Goal: Information Seeking & Learning: Learn about a topic

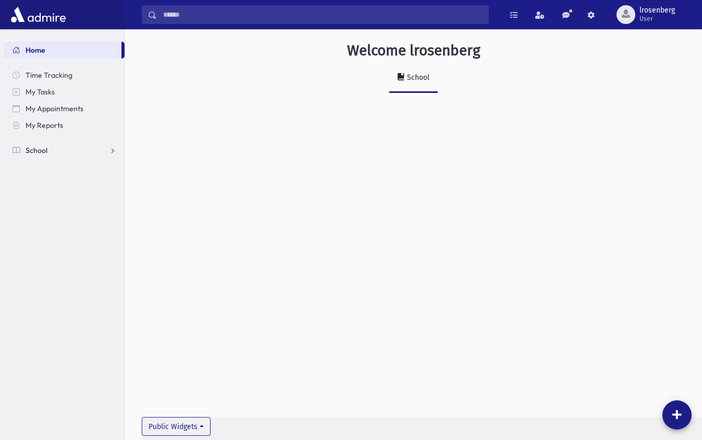
click at [63, 145] on link "School" at bounding box center [64, 150] width 120 height 17
click at [50, 164] on span "Students" at bounding box center [45, 166] width 29 height 9
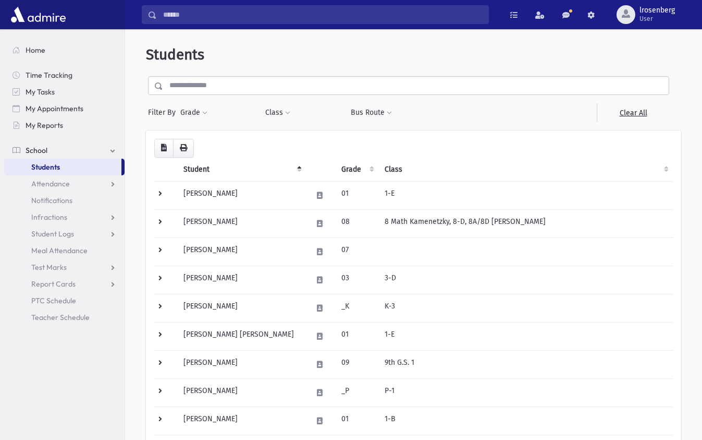
click at [201, 113] on button "Grade" at bounding box center [194, 112] width 28 height 19
click at [210, 148] on ul at bounding box center [241, 141] width 108 height 16
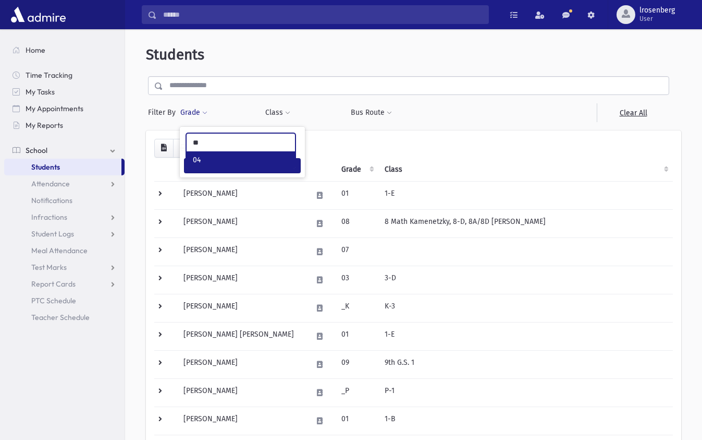
type input "**"
select select "**"
click at [227, 164] on button "Filter" at bounding box center [242, 165] width 117 height 15
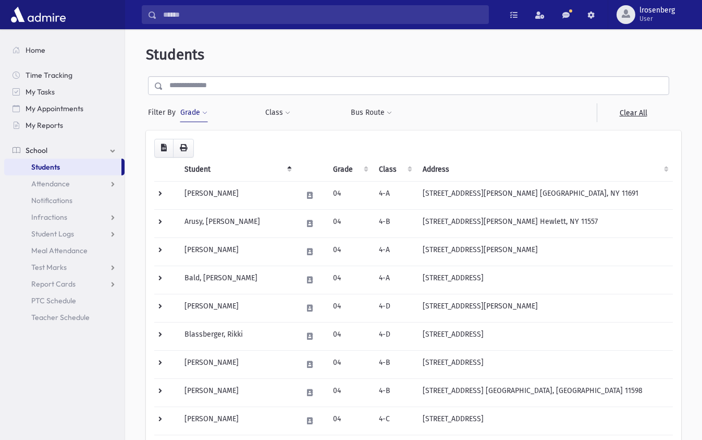
click at [417, 171] on th "Class" at bounding box center [395, 169] width 44 height 24
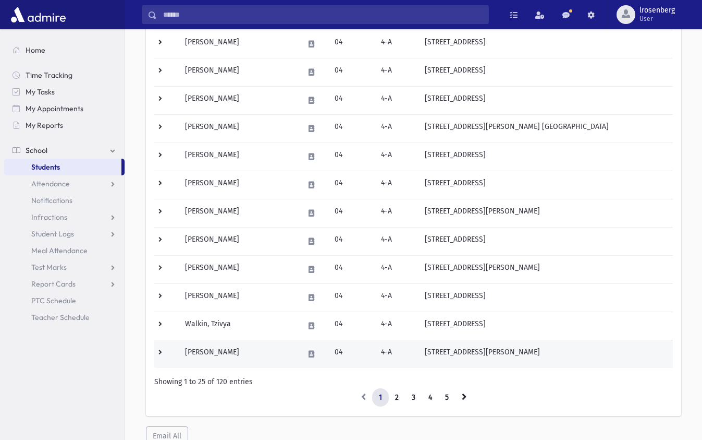
scroll to position [524, 0]
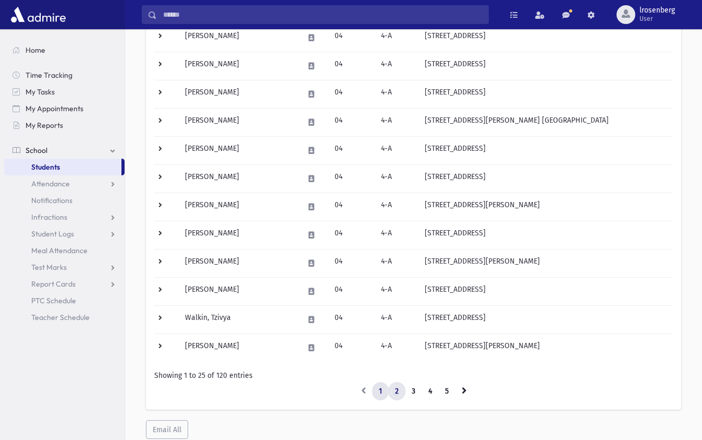
click at [391, 388] on link "2" at bounding box center [396, 391] width 17 height 19
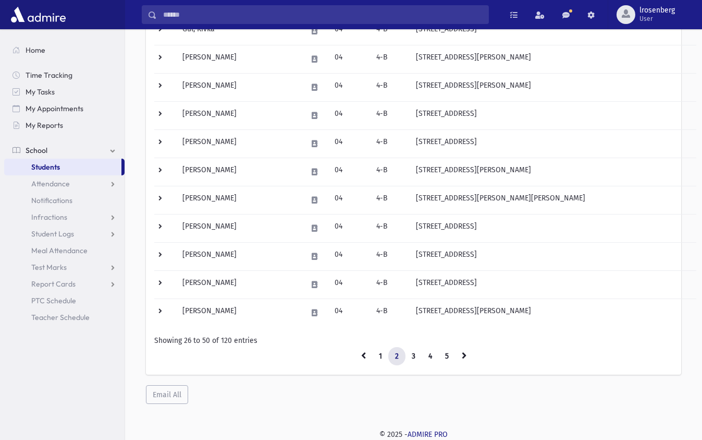
scroll to position [558, 0]
click at [376, 351] on link "1" at bounding box center [380, 356] width 17 height 19
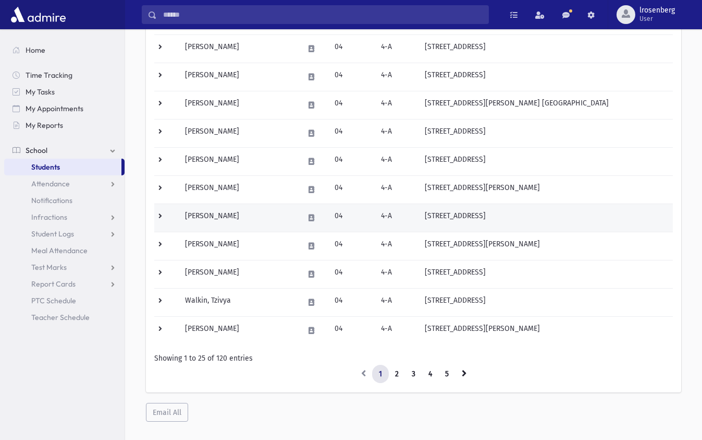
scroll to position [541, 0]
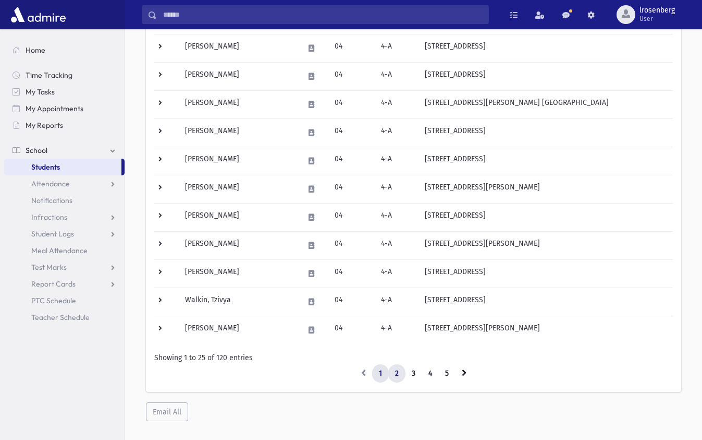
click at [398, 374] on link "2" at bounding box center [396, 373] width 17 height 19
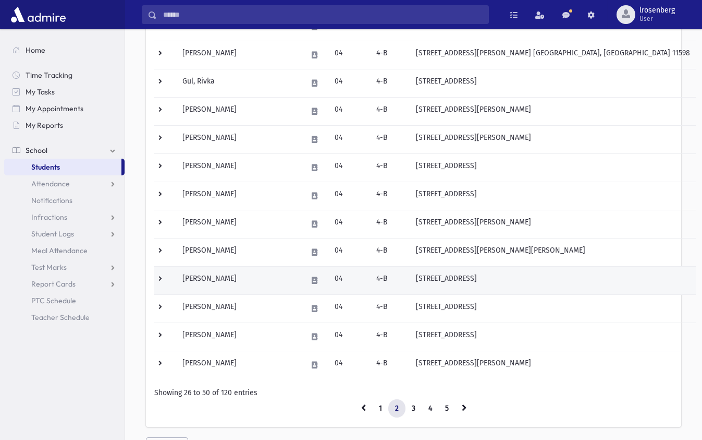
scroll to position [510, 0]
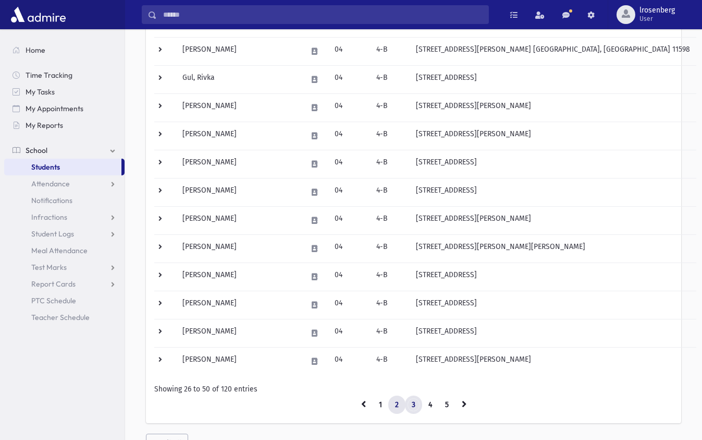
click at [414, 407] on link "3" at bounding box center [413, 404] width 17 height 19
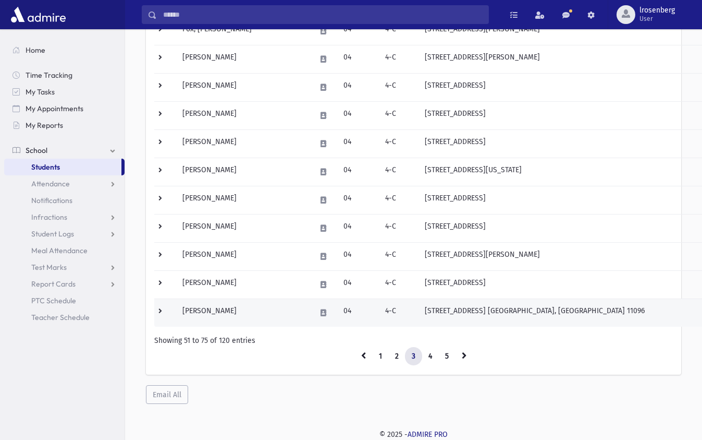
scroll to position [558, 0]
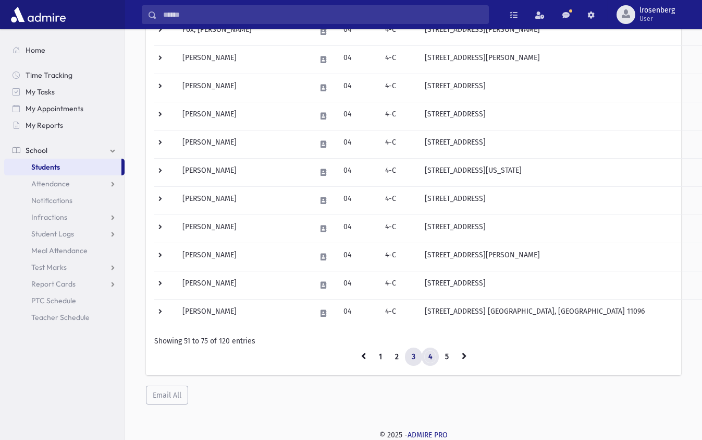
click at [424, 352] on link "4" at bounding box center [430, 356] width 17 height 19
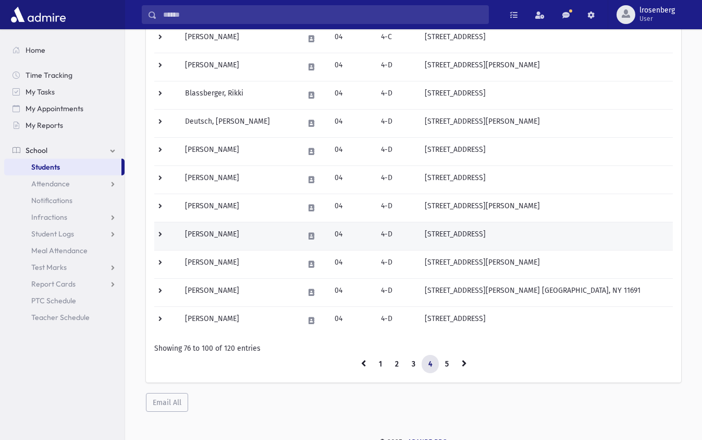
scroll to position [553, 0]
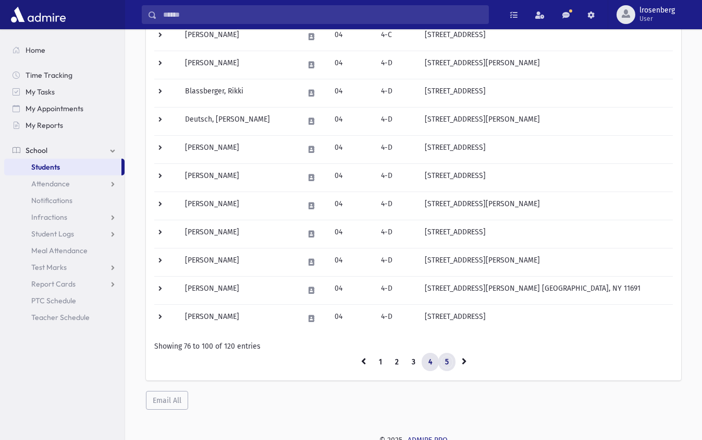
click at [446, 356] on link "5" at bounding box center [447, 361] width 17 height 19
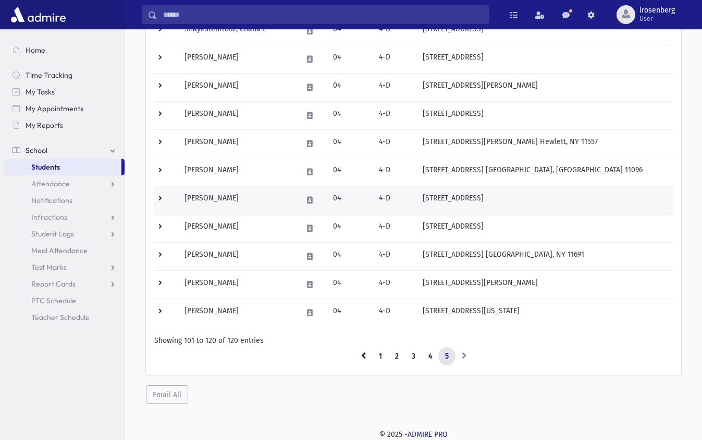
scroll to position [417, 0]
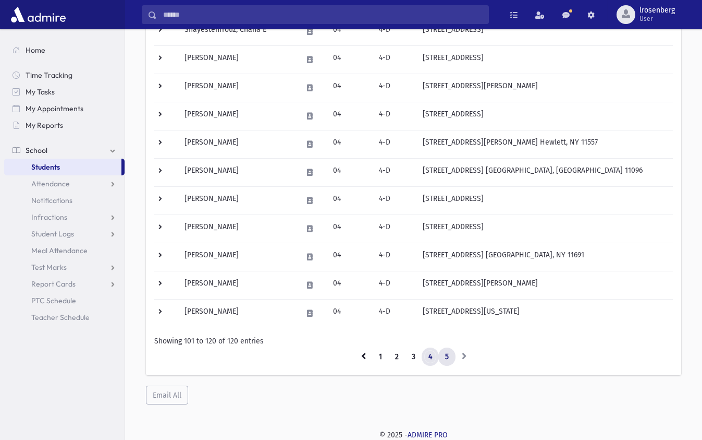
click at [434, 355] on link "4" at bounding box center [430, 356] width 17 height 19
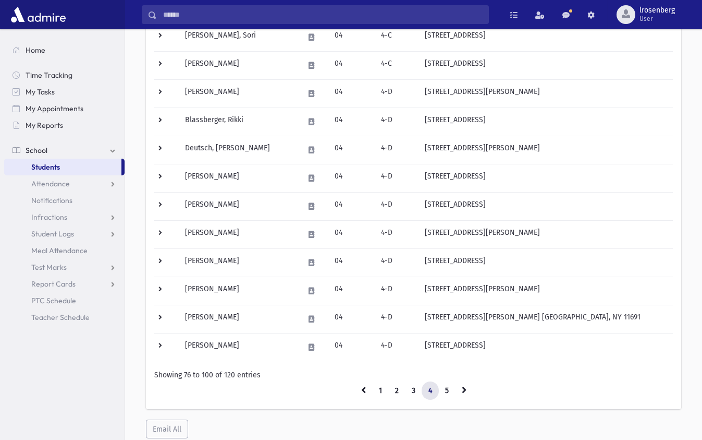
scroll to position [530, 0]
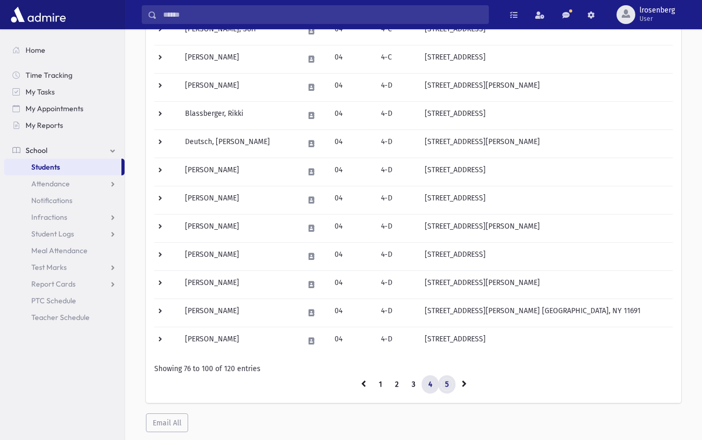
click at [445, 376] on link "5" at bounding box center [447, 384] width 17 height 19
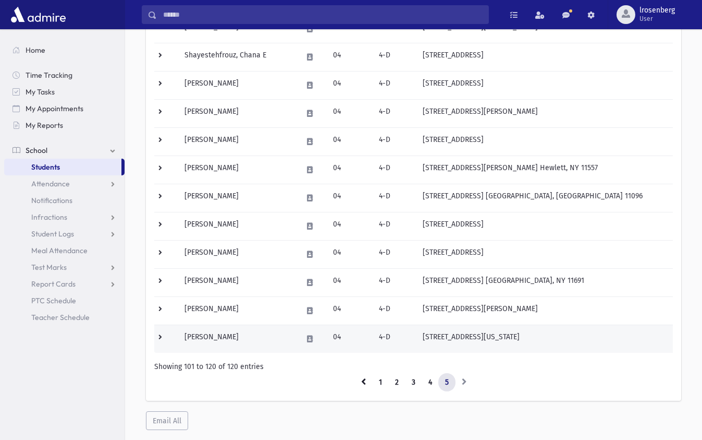
scroll to position [385, 0]
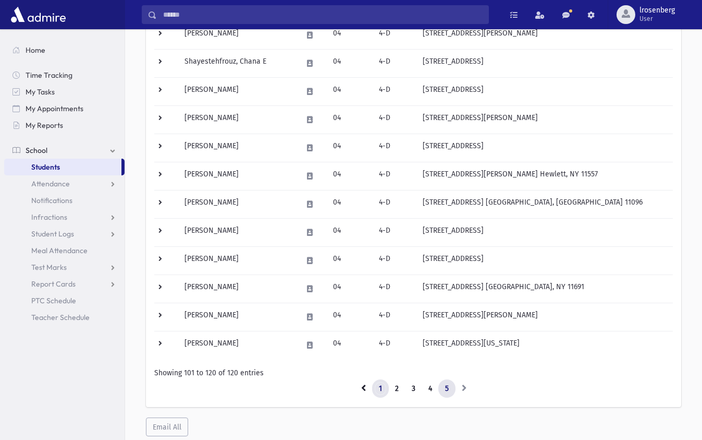
click at [377, 389] on link "1" at bounding box center [380, 388] width 17 height 19
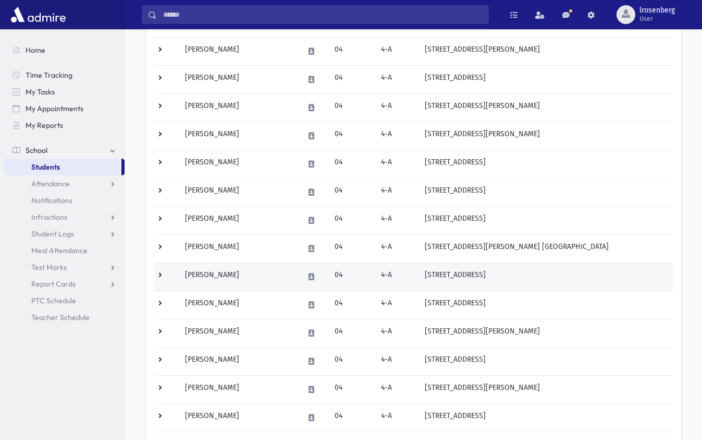
scroll to position [395, 0]
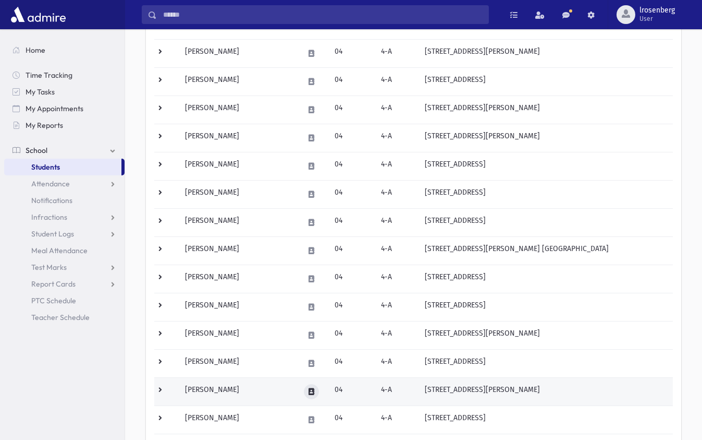
click at [319, 386] on button at bounding box center [311, 391] width 15 height 15
click at [218, 388] on td "Rosenberg, Chana" at bounding box center [238, 391] width 119 height 28
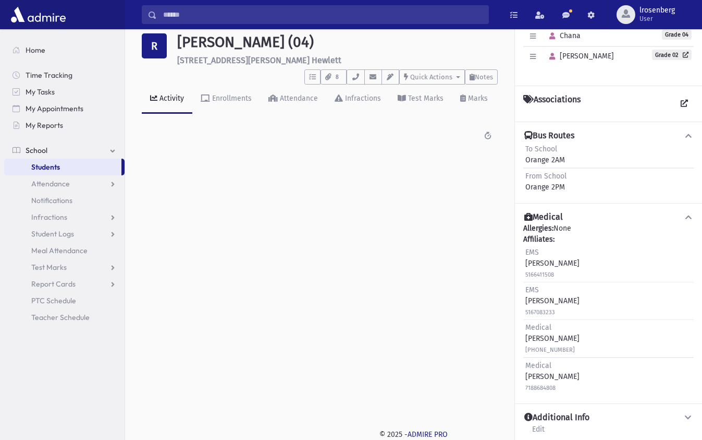
scroll to position [55, 0]
click at [636, 414] on div "Additional Info Edit" at bounding box center [609, 427] width 171 height 30
click at [684, 414] on icon at bounding box center [688, 417] width 9 height 7
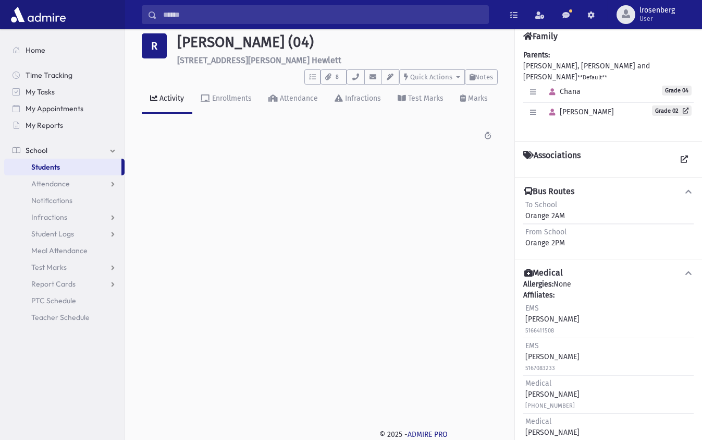
scroll to position [0, 0]
click at [201, 99] on link "Enrollments" at bounding box center [226, 98] width 68 height 29
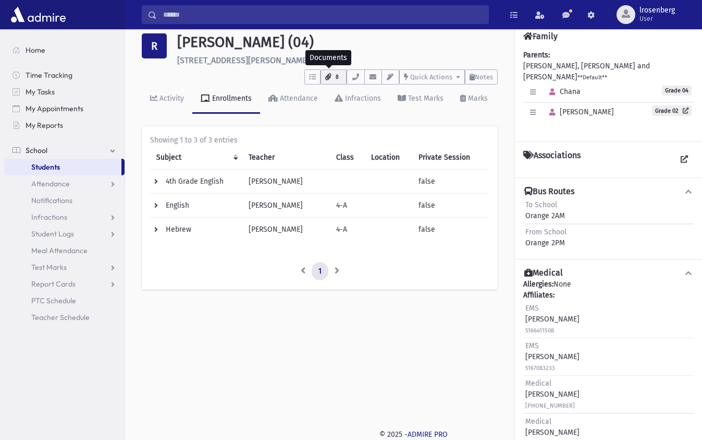
click at [325, 76] on icon "button" at bounding box center [328, 77] width 6 height 7
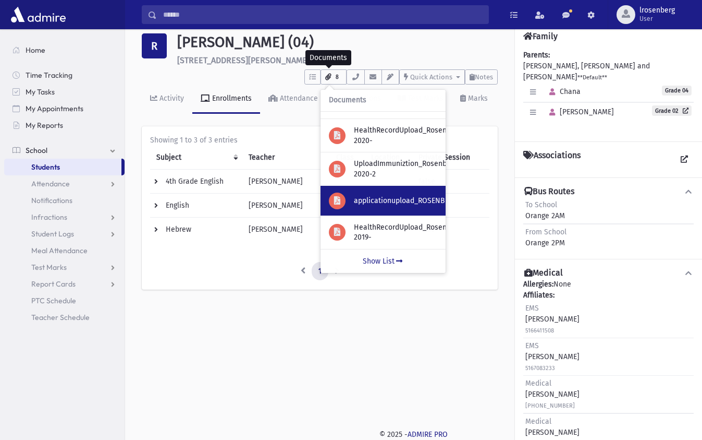
scroll to position [124, 0]
click at [368, 196] on p "applicationupload_ROSENBERG_MosheLeiband" at bounding box center [395, 201] width 83 height 10
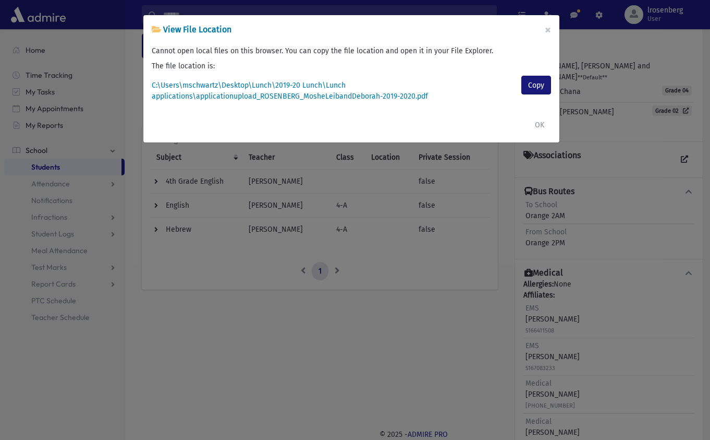
click at [542, 81] on button "Copy" at bounding box center [536, 85] width 30 height 19
click at [537, 128] on button "OK" at bounding box center [539, 124] width 23 height 19
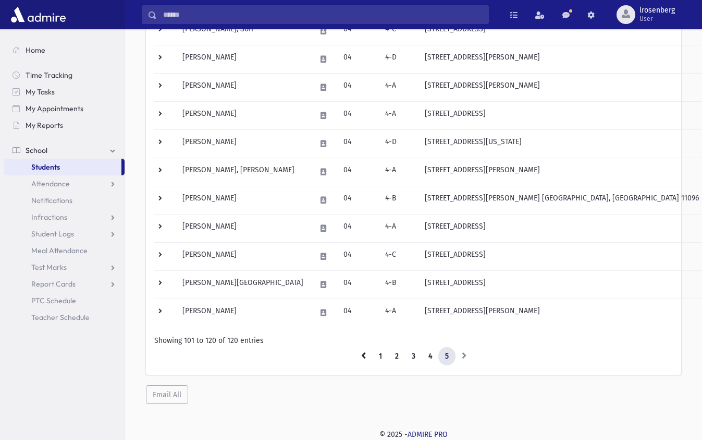
scroll to position [417, 0]
click at [414, 356] on link "3" at bounding box center [413, 356] width 17 height 19
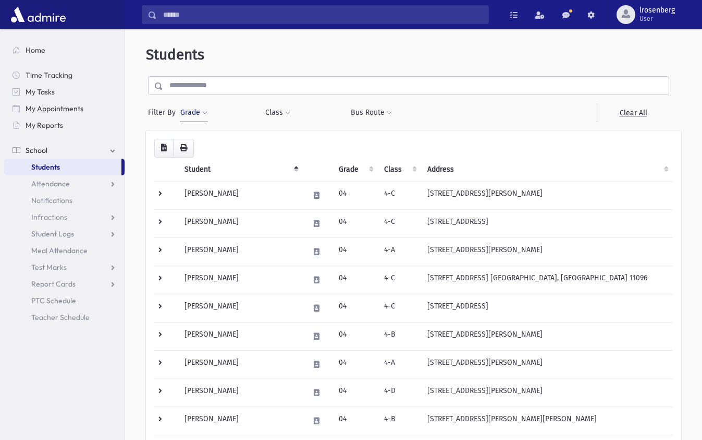
click at [421, 172] on th "Class" at bounding box center [399, 169] width 43 height 24
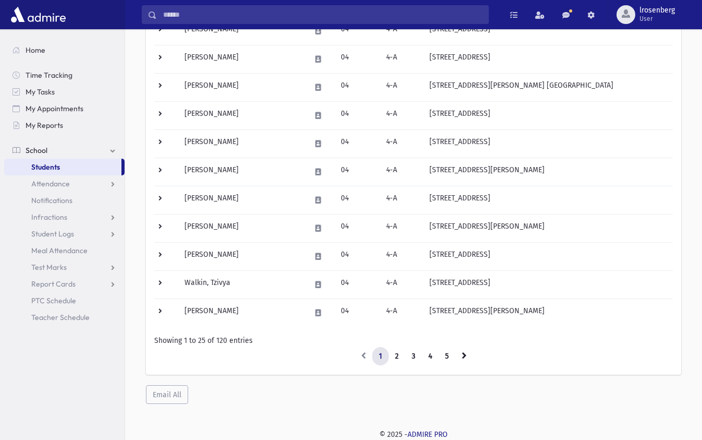
scroll to position [558, 0]
click at [394, 357] on link "2" at bounding box center [396, 356] width 17 height 19
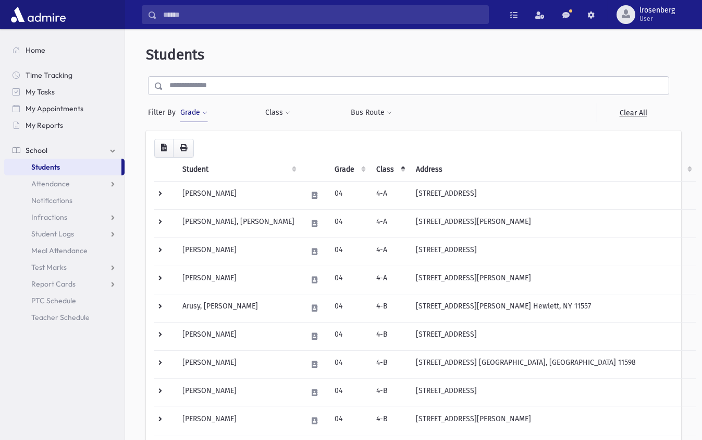
click at [54, 162] on span "Students" at bounding box center [45, 166] width 29 height 9
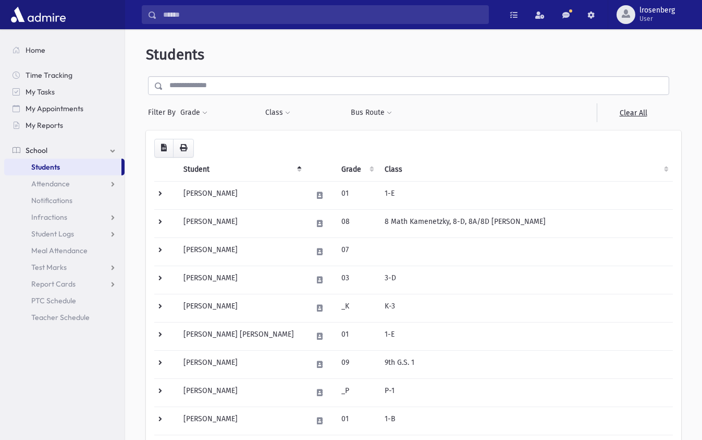
click at [388, 170] on th "Class" at bounding box center [526, 169] width 295 height 24
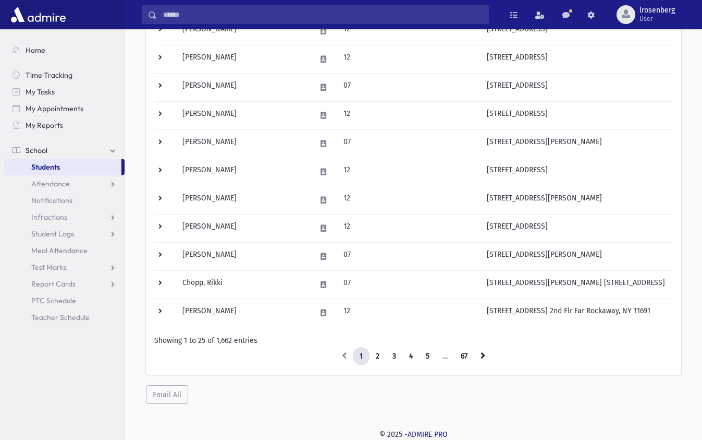
scroll to position [558, 0]
click at [430, 358] on link "5" at bounding box center [427, 356] width 17 height 19
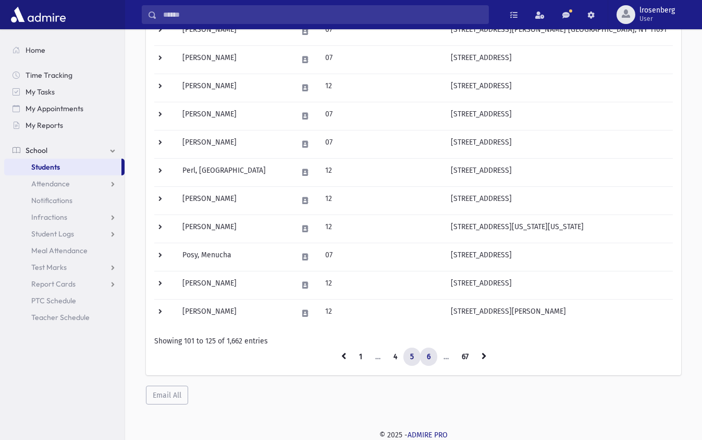
click at [432, 358] on link "6" at bounding box center [428, 356] width 17 height 19
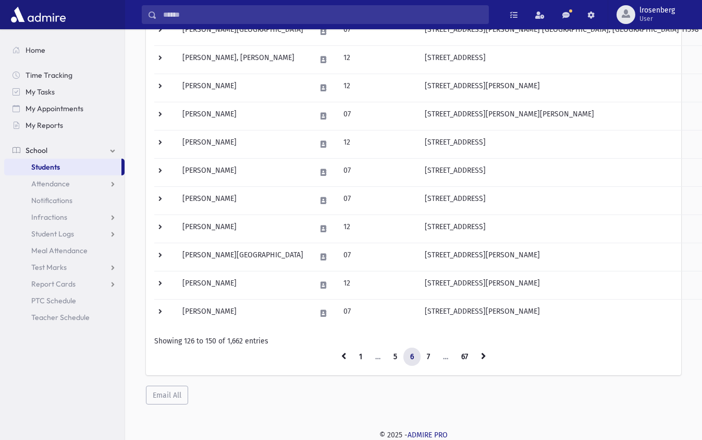
click at [432, 358] on link "7" at bounding box center [428, 356] width 17 height 19
click at [451, 358] on li "…" at bounding box center [446, 356] width 18 height 19
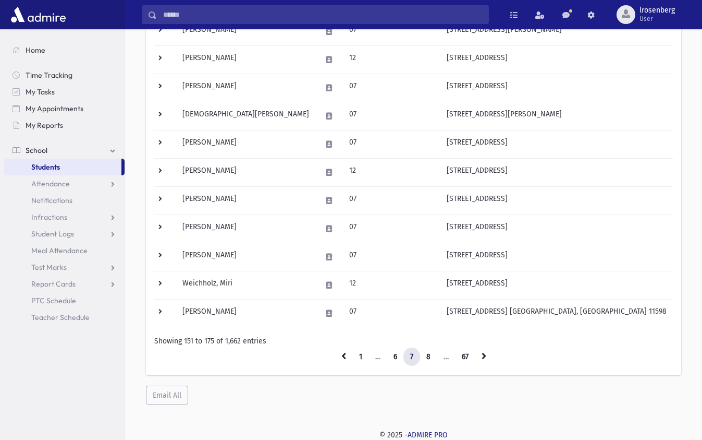
click at [451, 359] on li "…" at bounding box center [446, 356] width 18 height 19
click at [485, 359] on link at bounding box center [484, 356] width 18 height 19
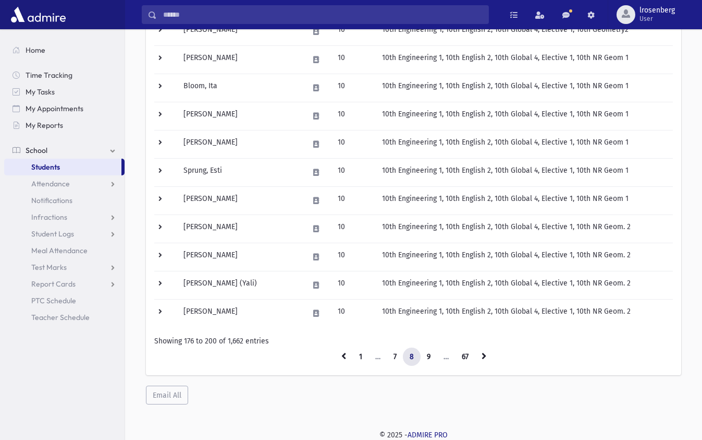
click at [485, 359] on link at bounding box center [484, 356] width 18 height 19
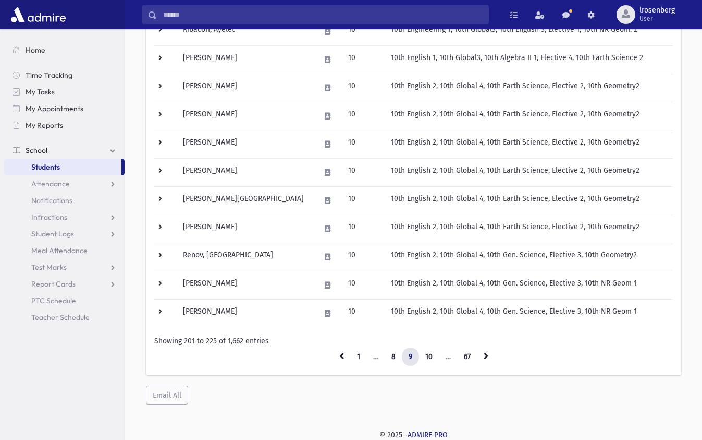
click at [485, 359] on link at bounding box center [486, 356] width 18 height 19
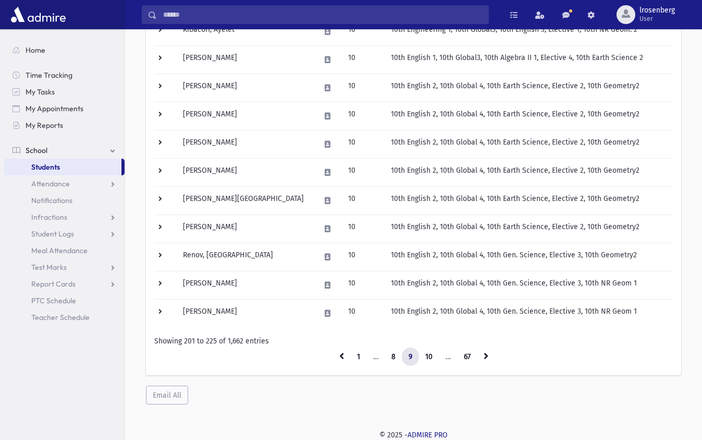
click at [485, 359] on link at bounding box center [486, 356] width 18 height 19
